Goal: Entertainment & Leisure: Consume media (video, audio)

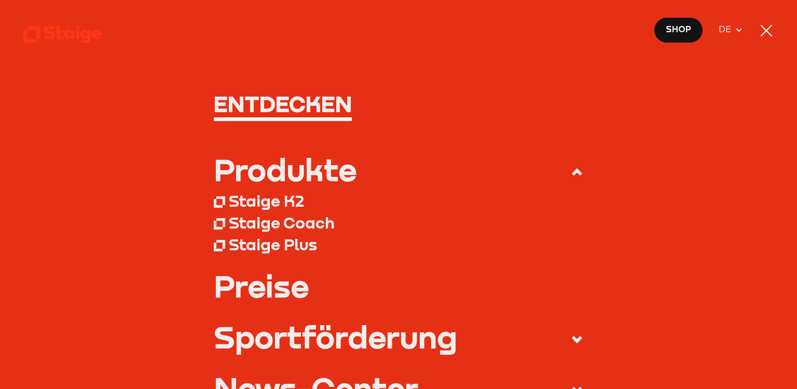
type input "0.8"
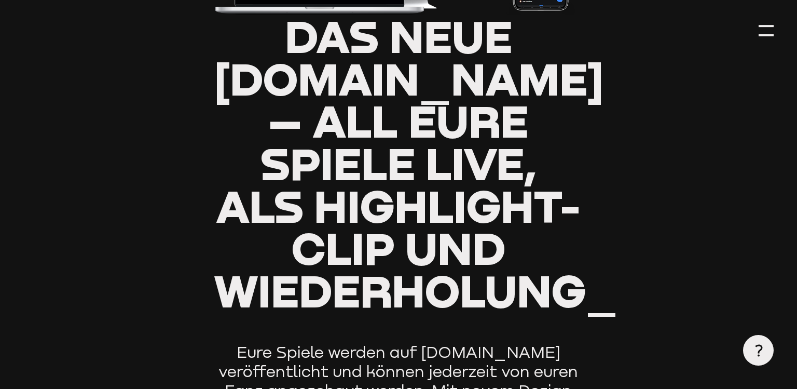
type input "0.8"
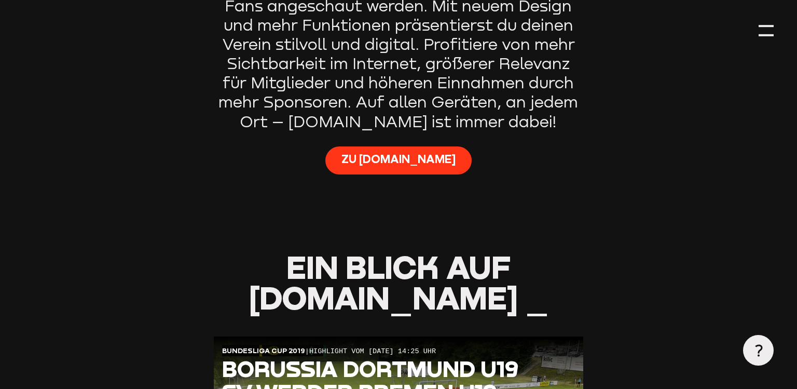
scroll to position [814, 0]
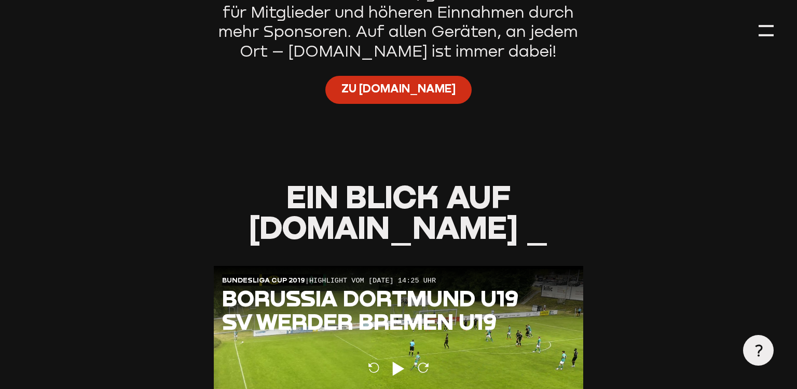
click at [380, 100] on link "Zu [DOMAIN_NAME]" at bounding box center [398, 90] width 146 height 28
